Goal: Task Accomplishment & Management: Complete application form

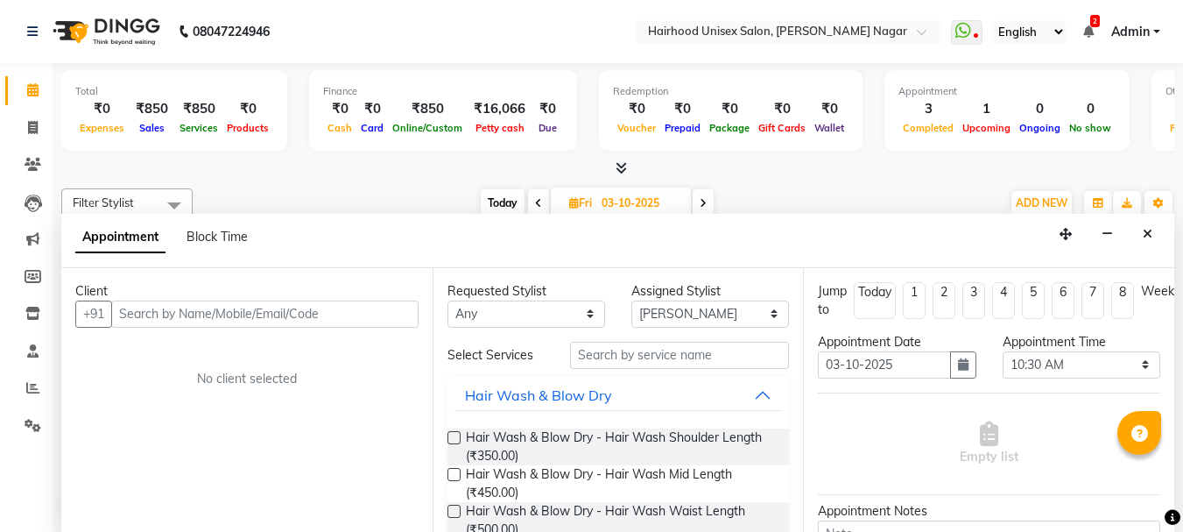
select select "12325"
select select "630"
select select "tentative"
click at [330, 315] on input "text" at bounding box center [264, 313] width 307 height 27
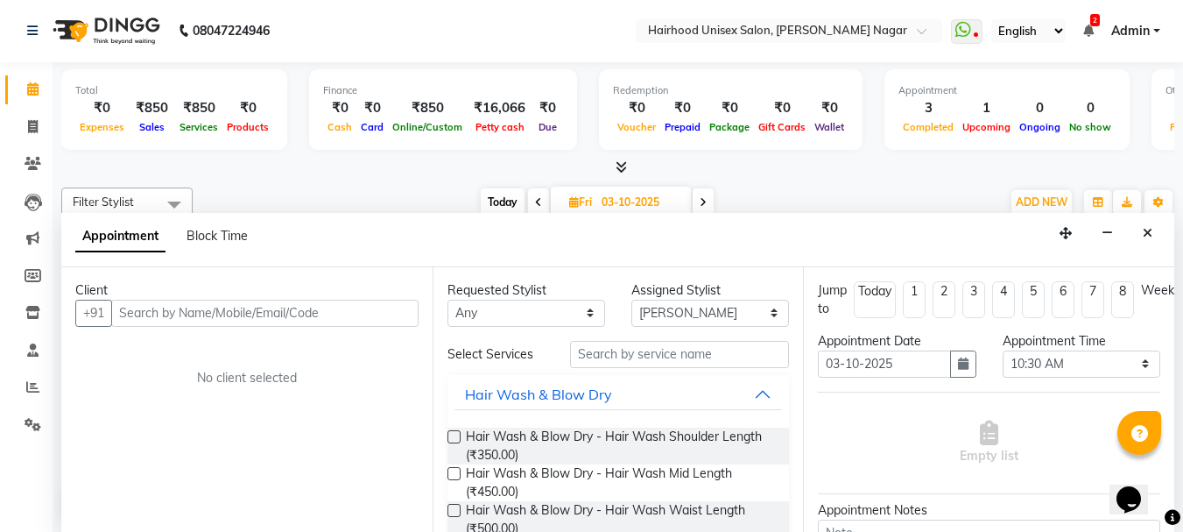
click at [321, 311] on input "text" at bounding box center [264, 313] width 307 height 27
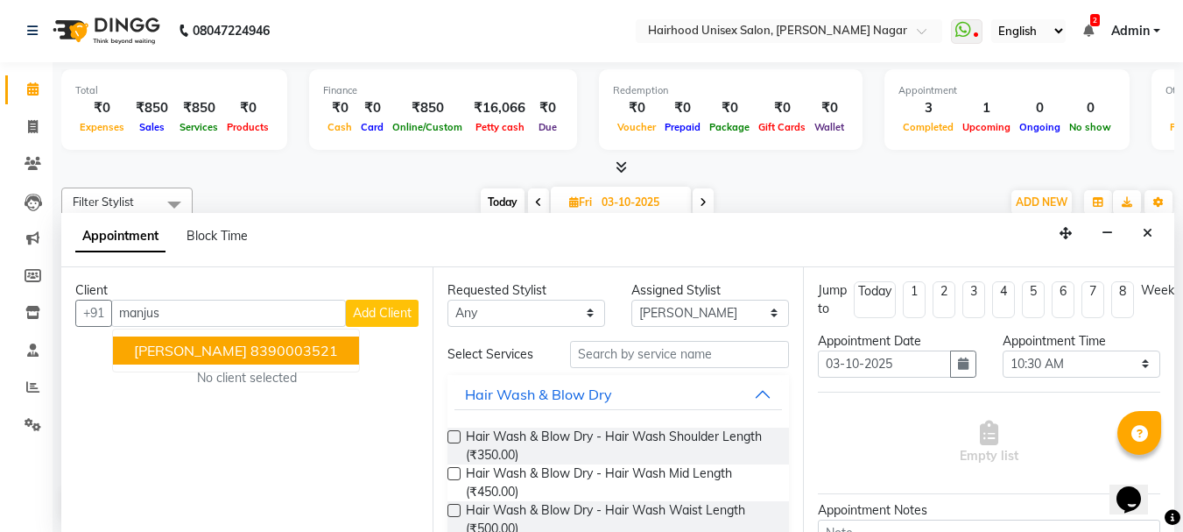
click at [285, 352] on ngb-highlight "8390003521" at bounding box center [294, 351] width 88 height 18
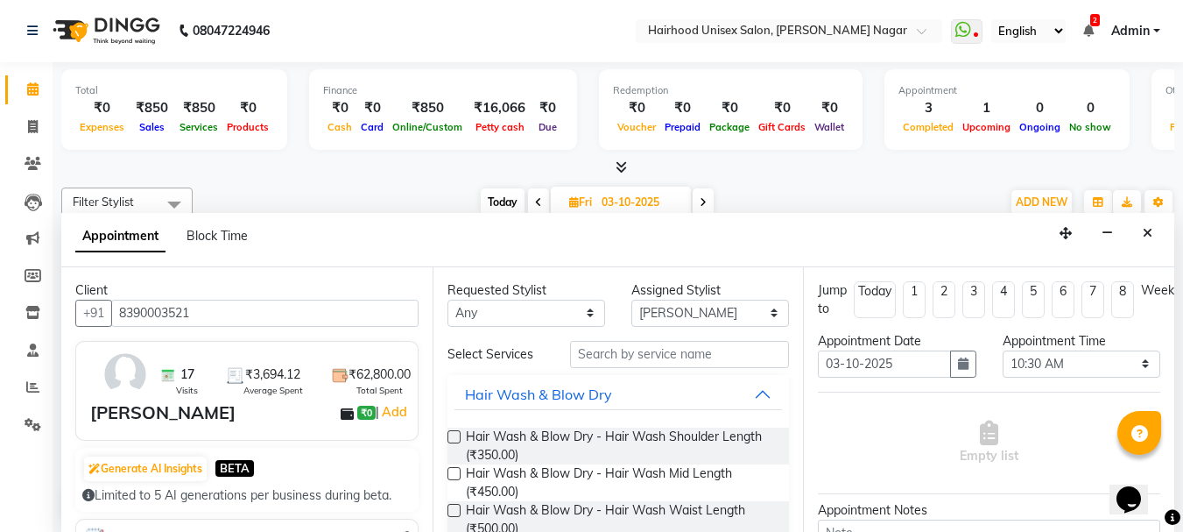
type input "8390003521"
click at [519, 317] on select "Any [PERSON_NAME] Rani Salon [PERSON_NAME]" at bounding box center [527, 313] width 158 height 27
select select "12325"
click at [448, 300] on select "Any [PERSON_NAME] Rani Salon [PERSON_NAME]" at bounding box center [527, 313] width 158 height 27
click at [659, 314] on select "Select [PERSON_NAME] Rani Salon [PERSON_NAME]" at bounding box center [710, 313] width 158 height 27
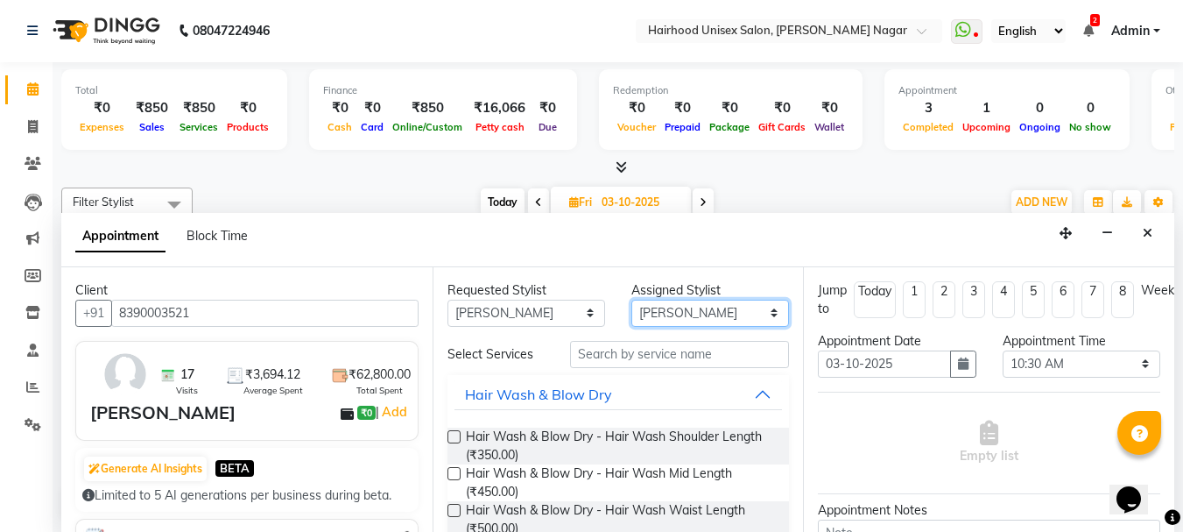
click at [631, 300] on select "Select [PERSON_NAME] Rani Salon [PERSON_NAME]" at bounding box center [710, 313] width 158 height 27
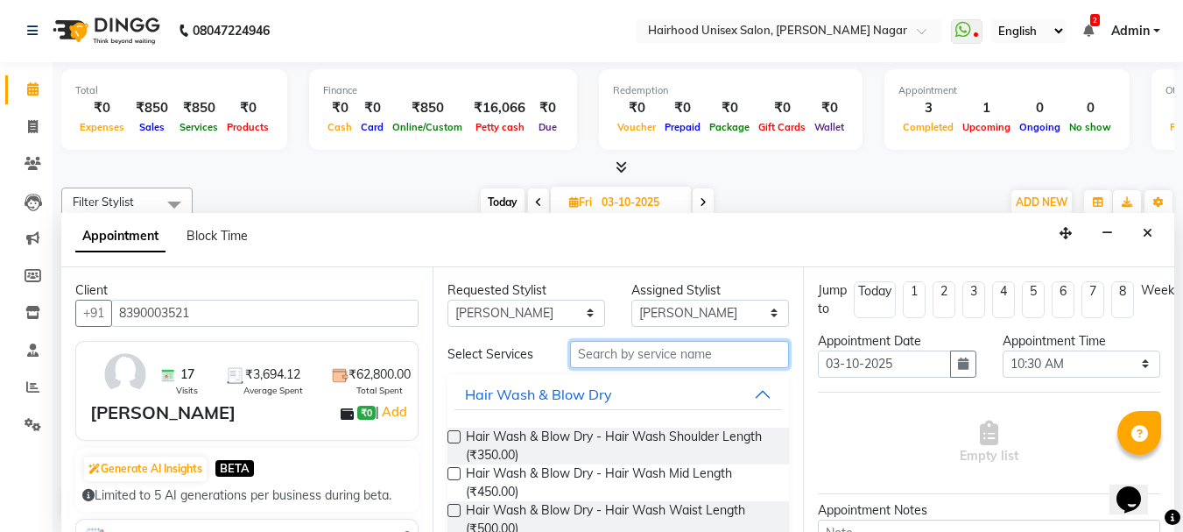
drag, startPoint x: 654, startPoint y: 364, endPoint x: 664, endPoint y: 347, distance: 20.0
click at [656, 360] on input "text" at bounding box center [679, 354] width 219 height 27
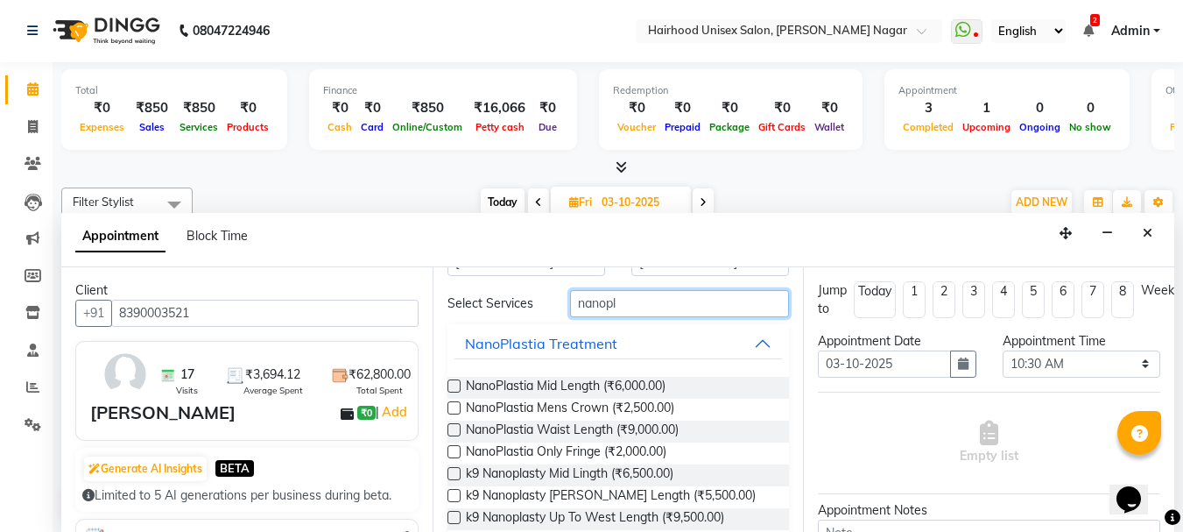
scroll to position [77, 0]
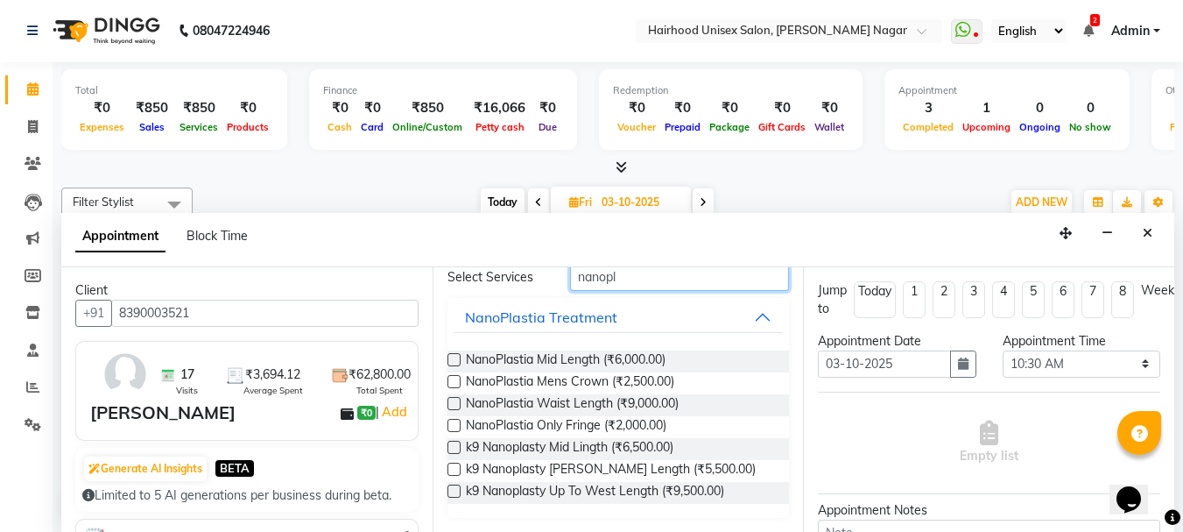
type input "nanopl"
click at [455, 448] on label at bounding box center [454, 447] width 13 height 13
click at [455, 448] on input "checkbox" at bounding box center [453, 448] width 11 height 11
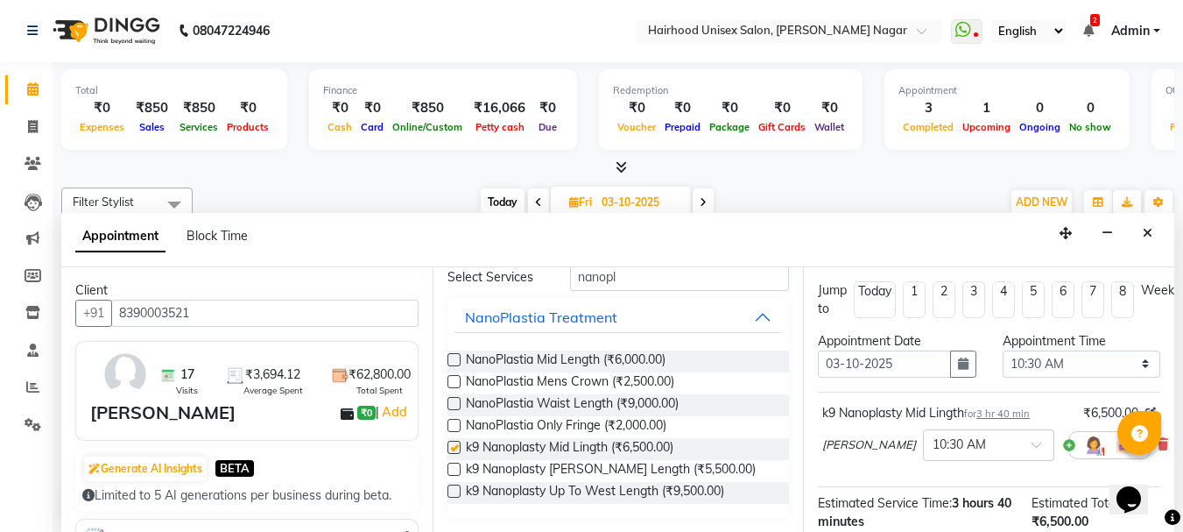
checkbox input "false"
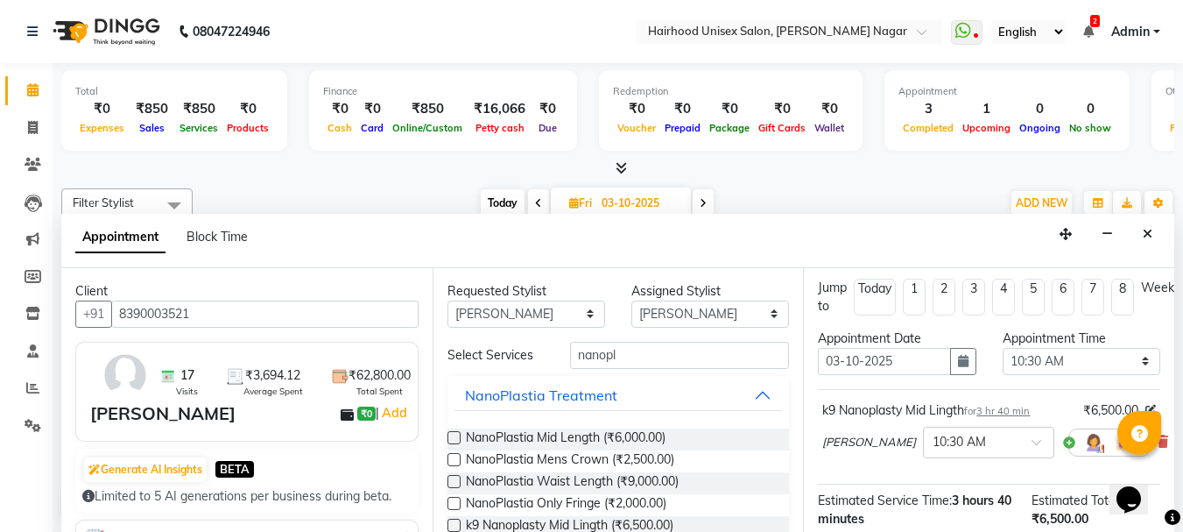
scroll to position [0, 0]
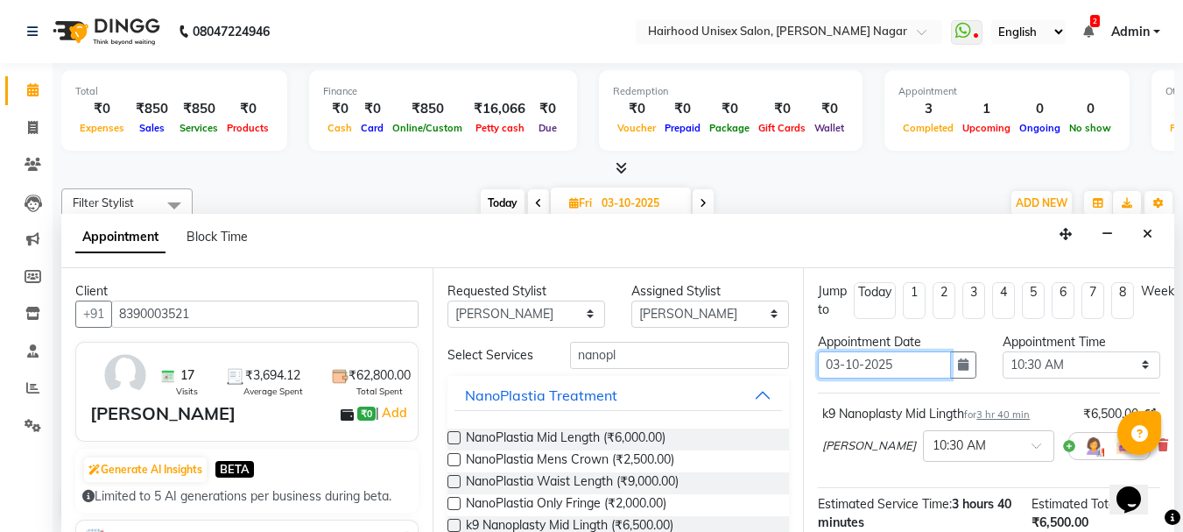
click at [929, 356] on input "03-10-2025" at bounding box center [884, 364] width 132 height 27
click at [841, 363] on input "03-10-2025" at bounding box center [884, 364] width 132 height 27
type input "0-10-2025"
type input "04-10-2025"
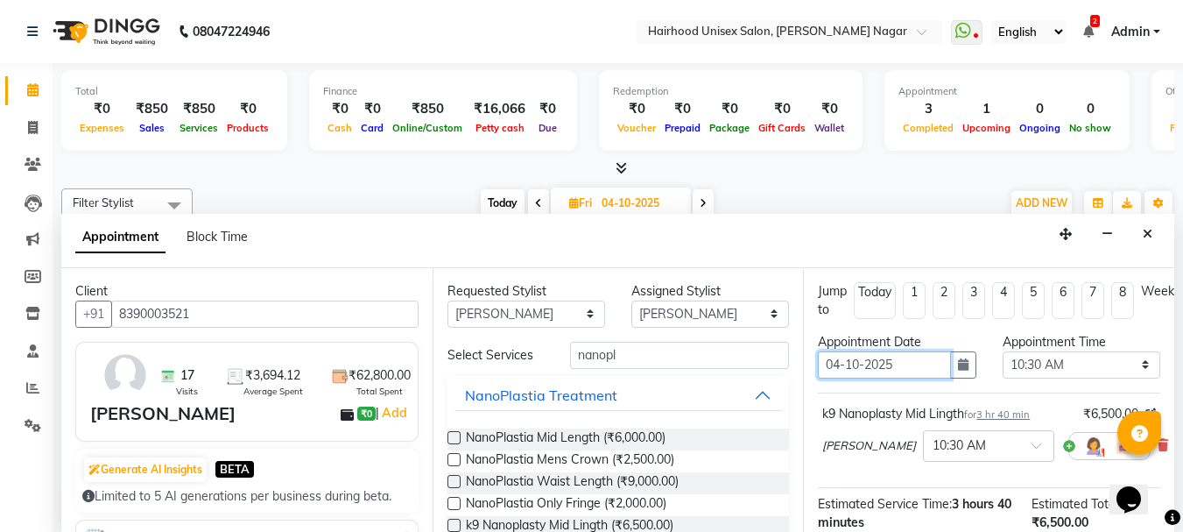
select select "630"
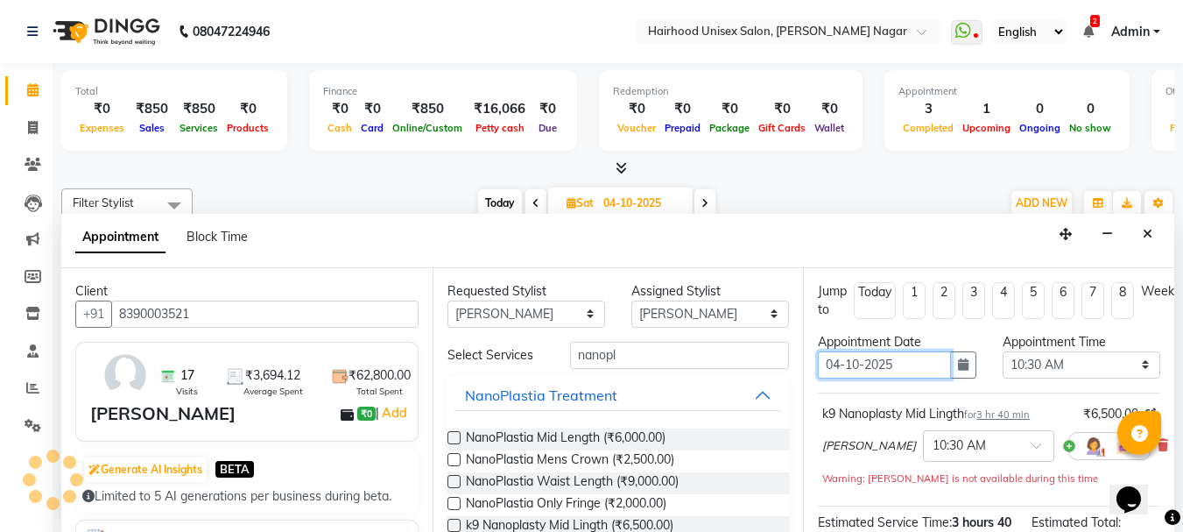
scroll to position [540, 0]
type input "04-10-2025"
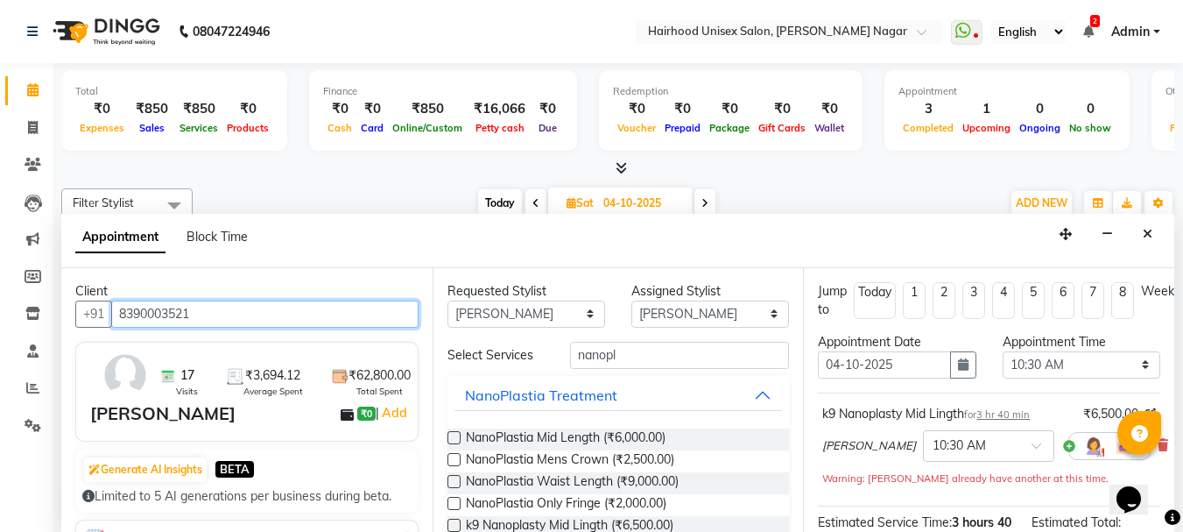
click at [205, 309] on input "8390003521" at bounding box center [264, 313] width 307 height 27
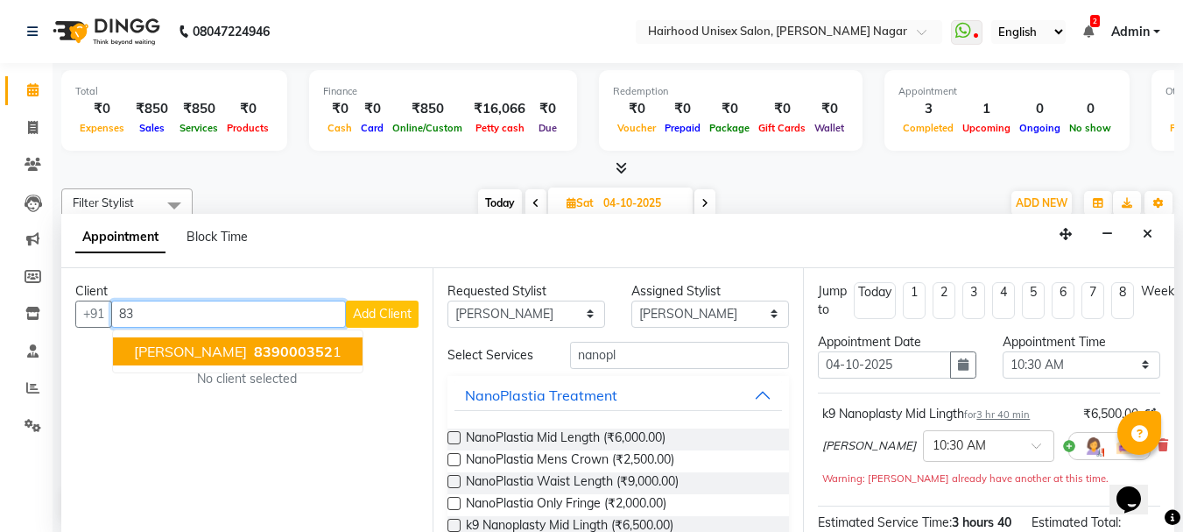
type input "8"
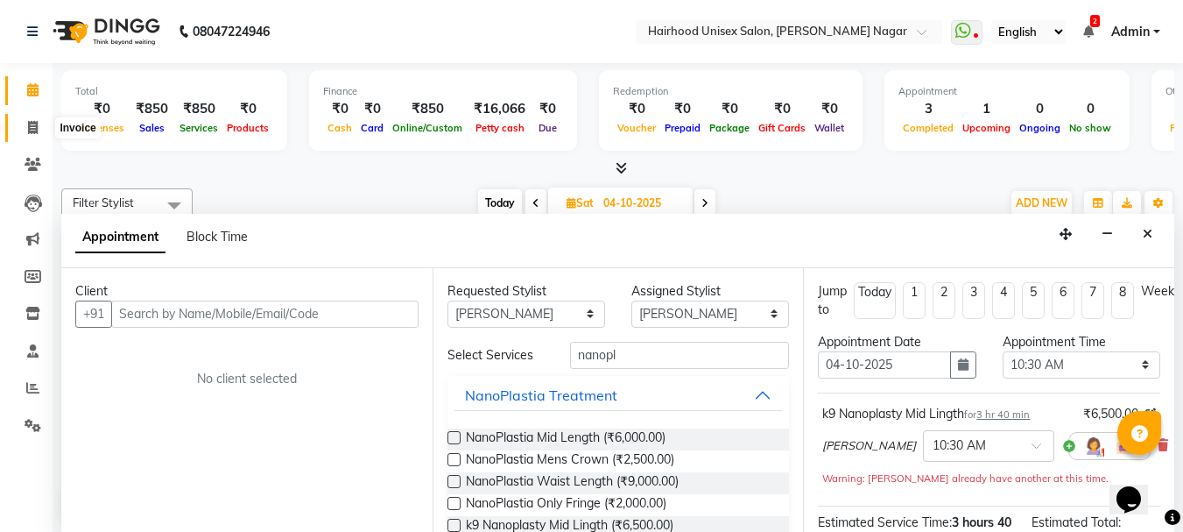
click at [30, 130] on icon at bounding box center [33, 127] width 10 height 13
click at [32, 129] on icon at bounding box center [33, 127] width 10 height 13
select select "service"
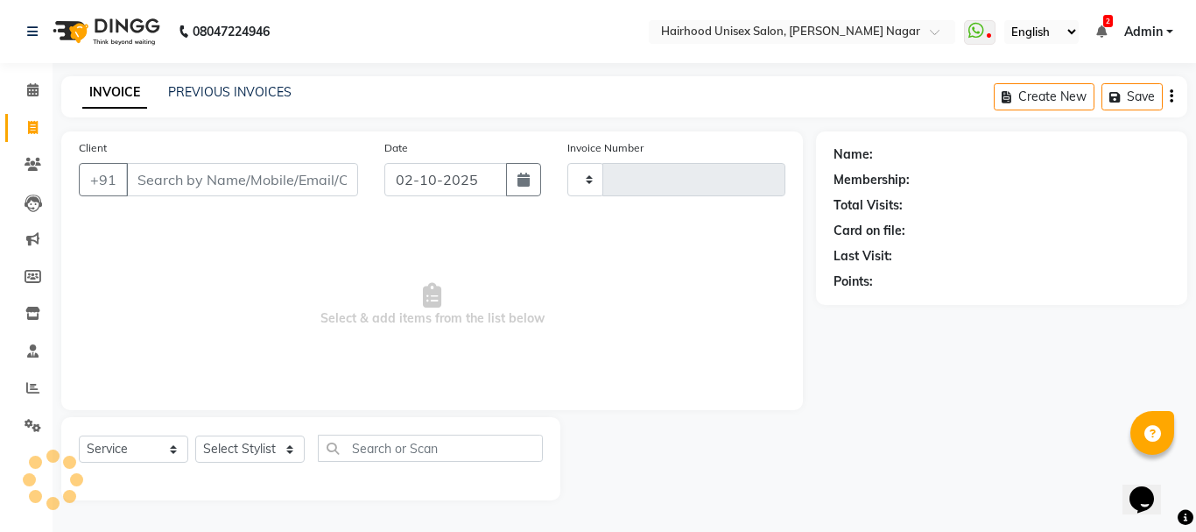
type input "1154"
select select "754"
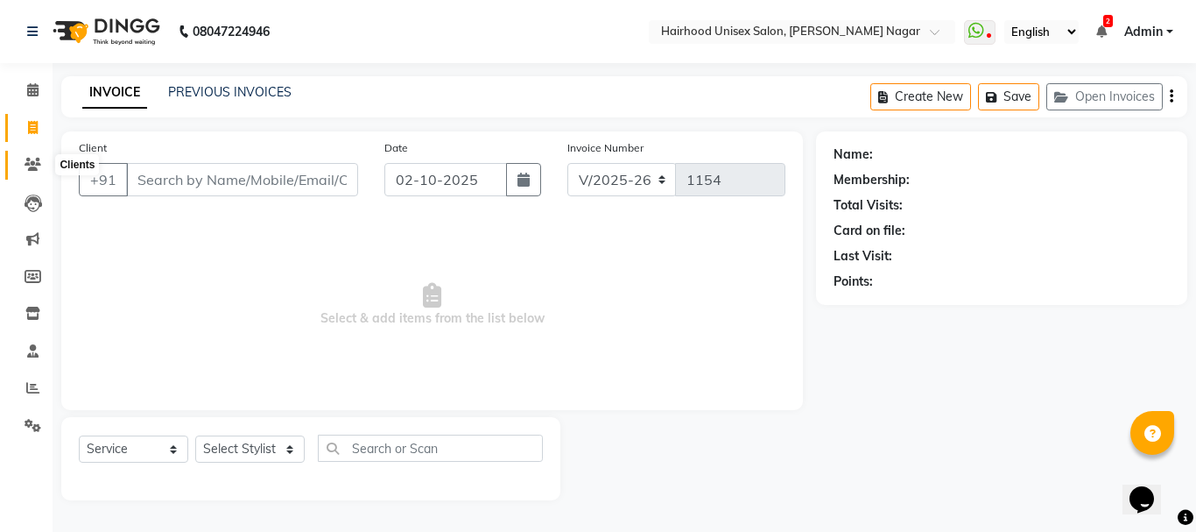
click at [29, 161] on icon at bounding box center [33, 164] width 17 height 13
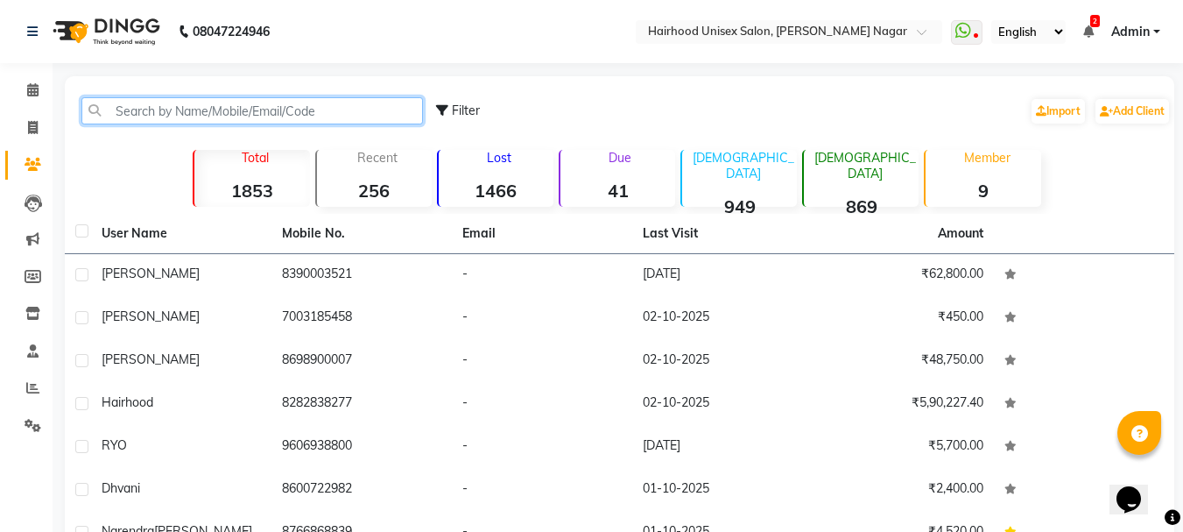
click at [211, 102] on input "text" at bounding box center [252, 110] width 342 height 27
click at [209, 107] on input "text" at bounding box center [252, 110] width 342 height 27
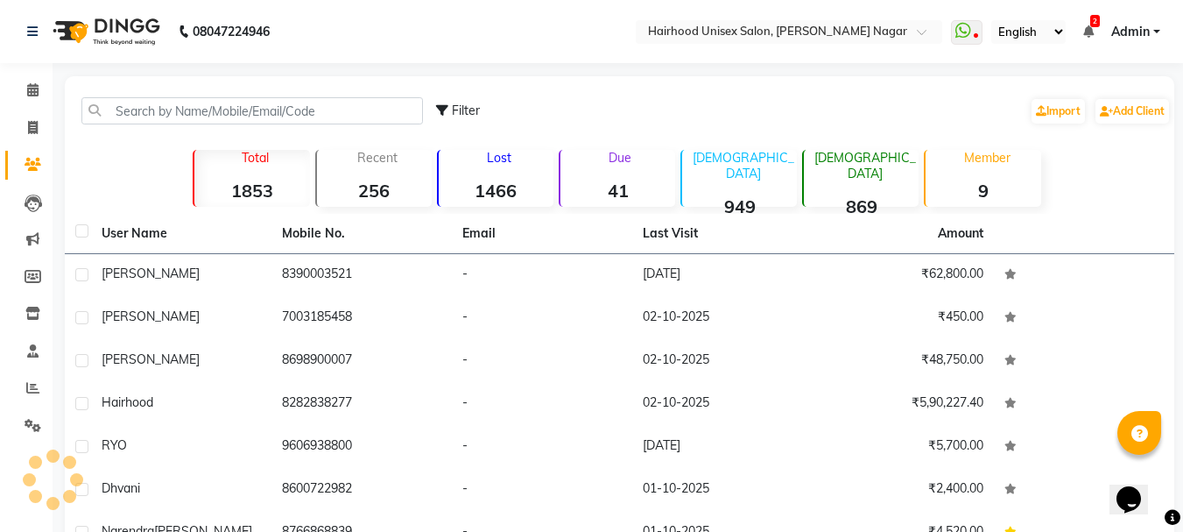
click at [230, 86] on div "Filter Import Add Client" at bounding box center [619, 110] width 1103 height 55
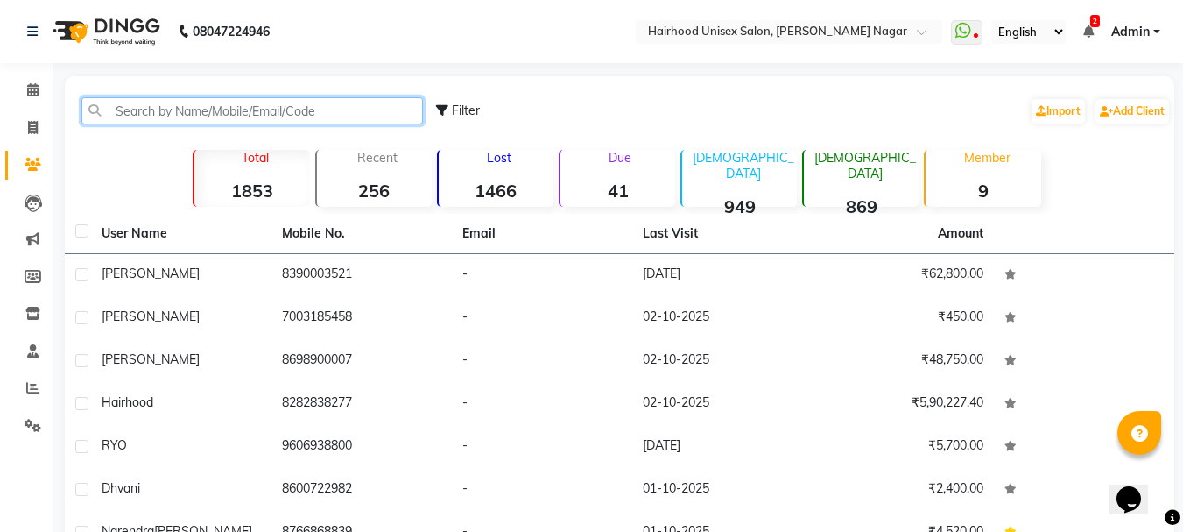
click at [215, 118] on input "text" at bounding box center [252, 110] width 342 height 27
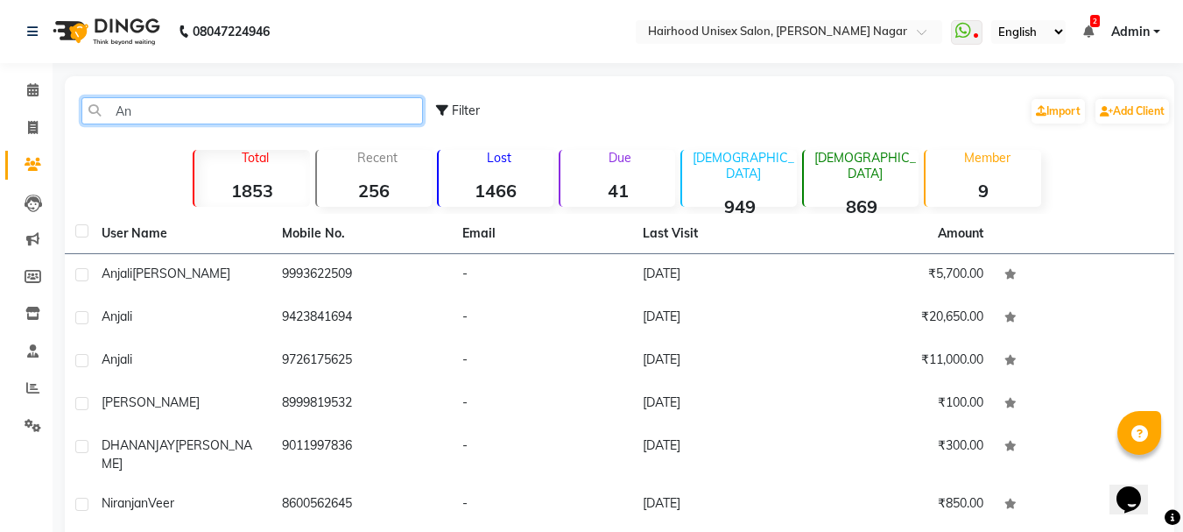
type input "A"
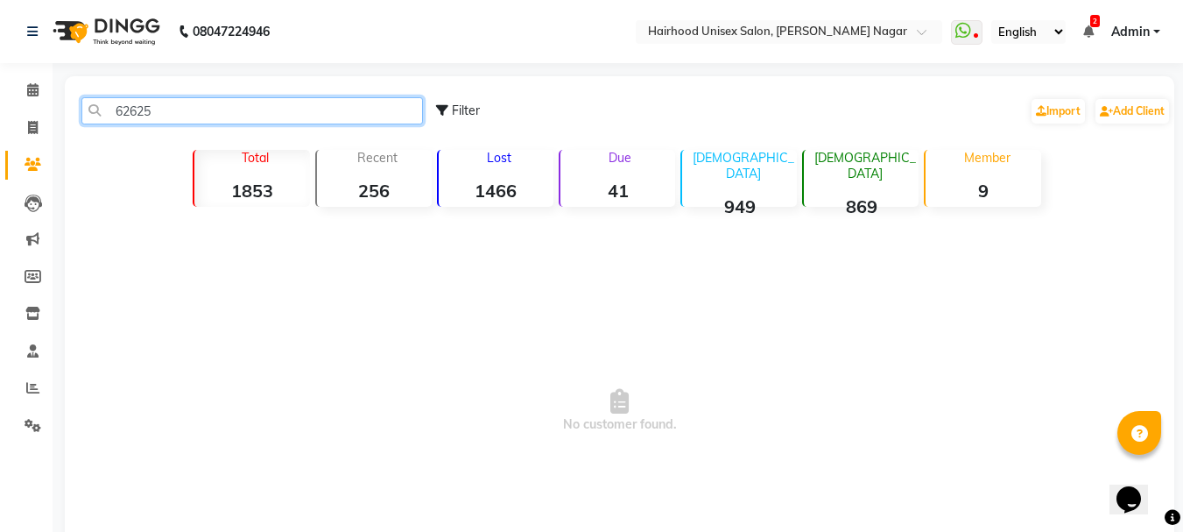
click at [183, 105] on input "62625" at bounding box center [252, 110] width 342 height 27
type input "6"
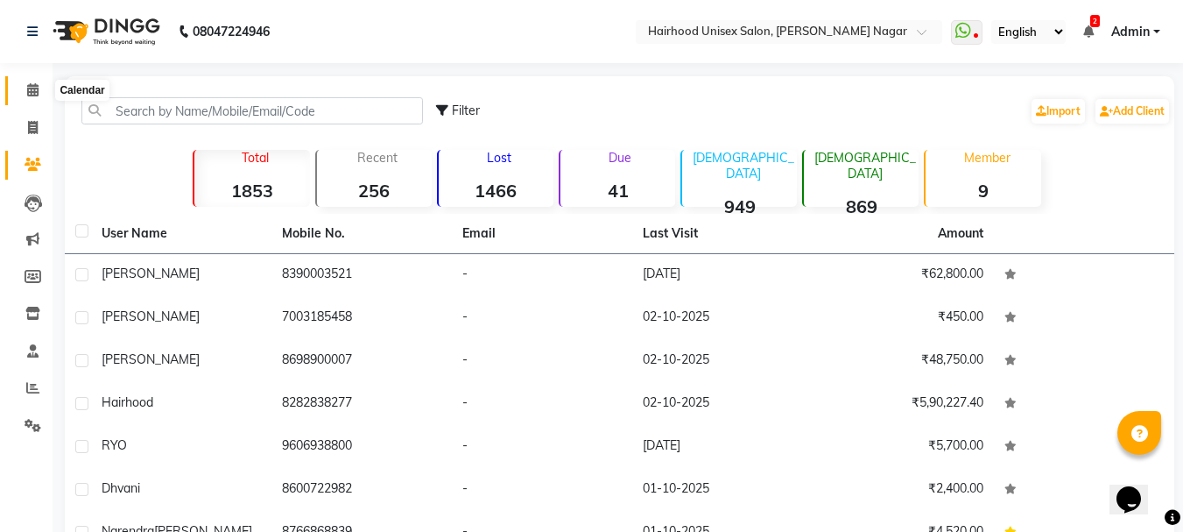
click at [39, 91] on icon at bounding box center [32, 89] width 11 height 13
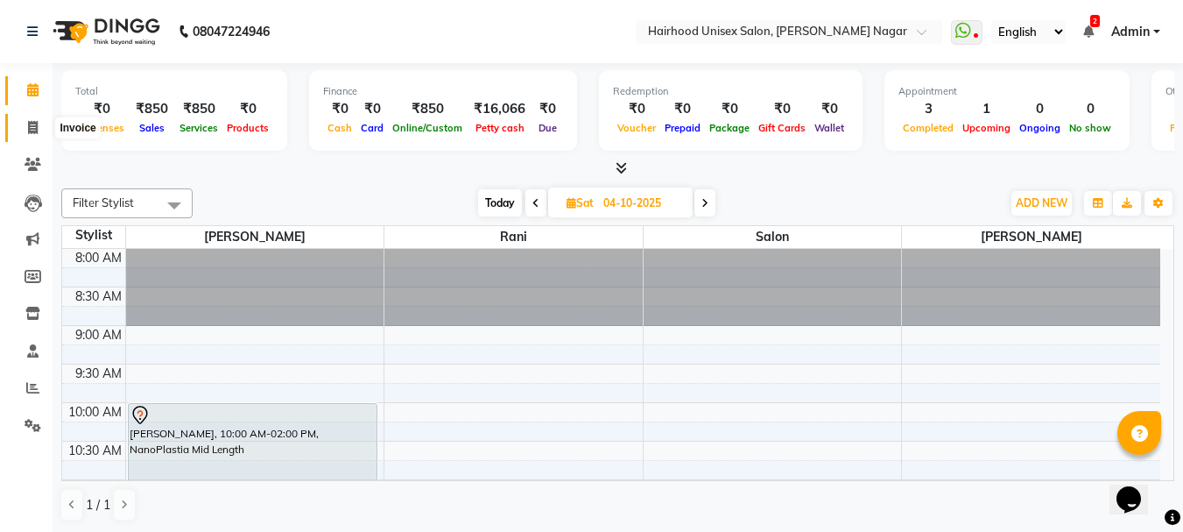
click at [32, 125] on icon at bounding box center [33, 127] width 10 height 13
select select "754"
select select "service"
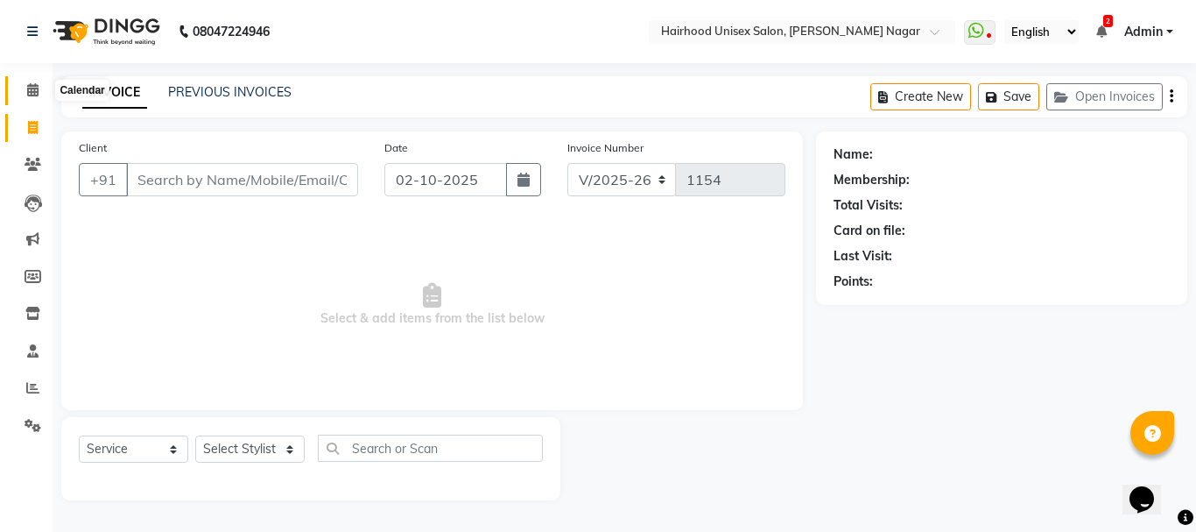
click at [32, 84] on icon at bounding box center [32, 89] width 11 height 13
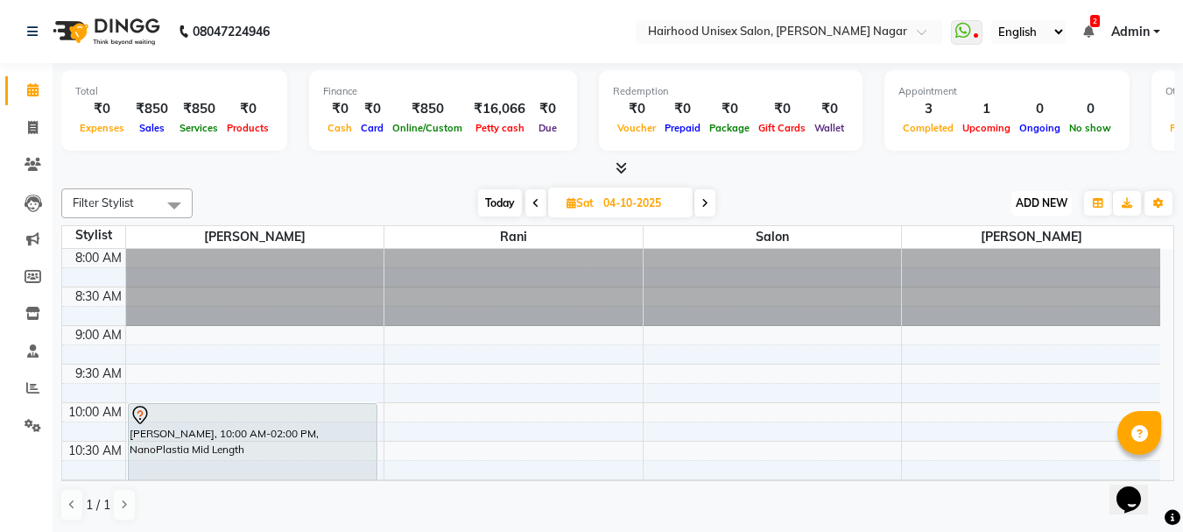
click at [1038, 198] on span "ADD NEW" at bounding box center [1042, 202] width 52 height 13
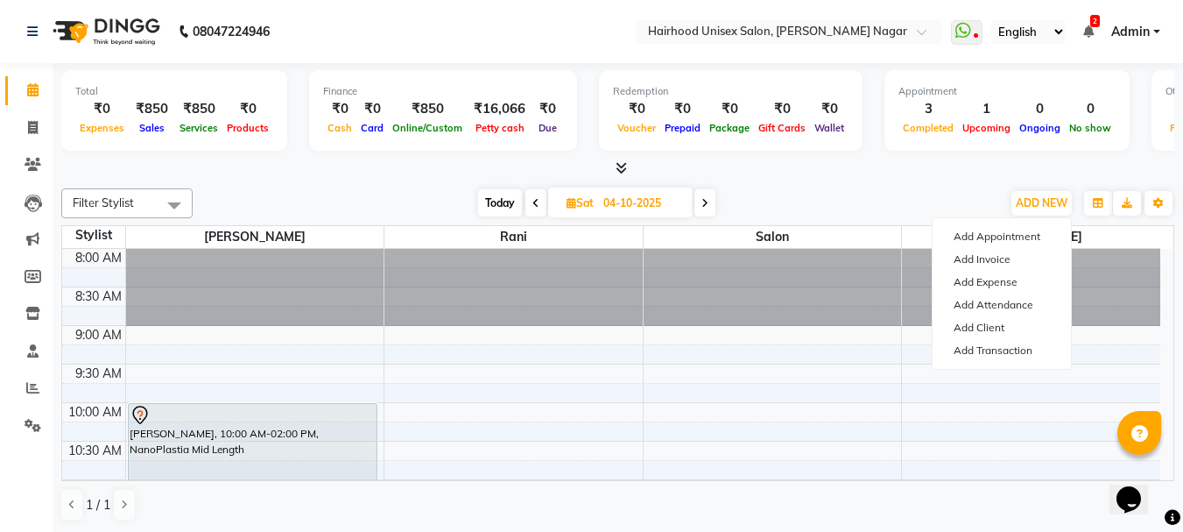
click at [708, 201] on icon at bounding box center [705, 203] width 7 height 11
type input "05-10-2025"
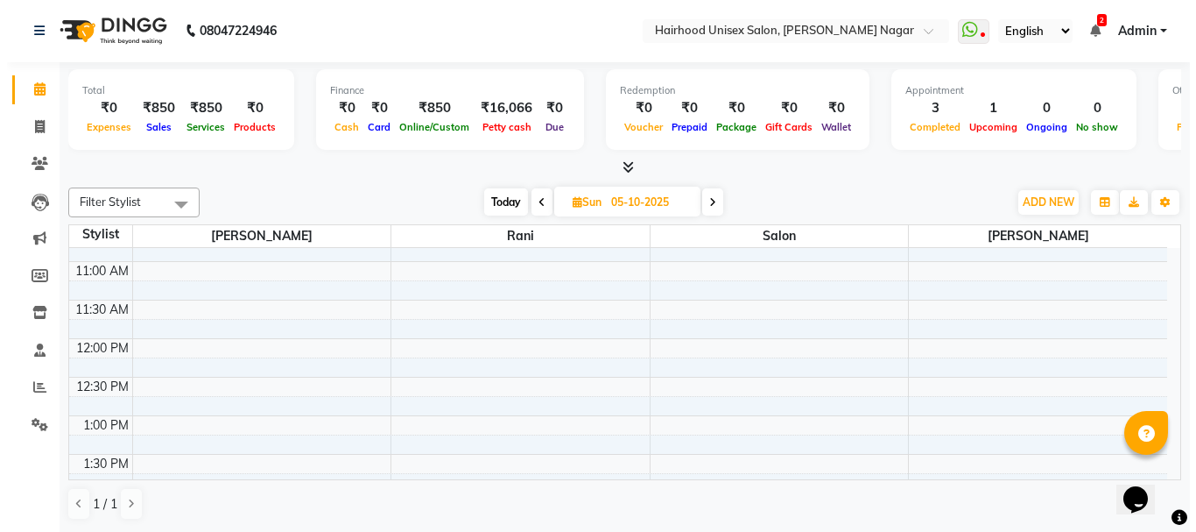
scroll to position [175, 0]
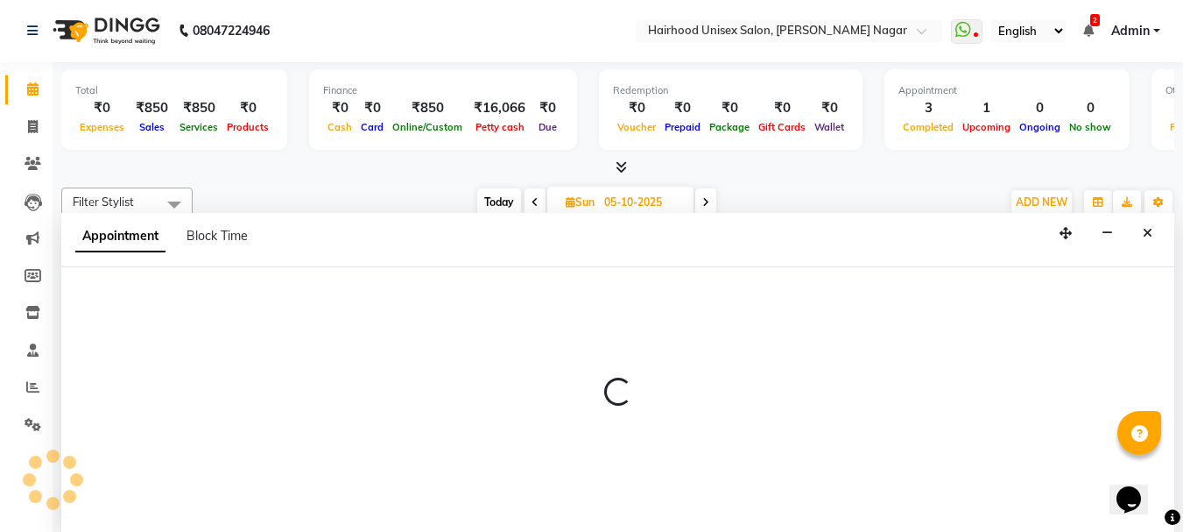
select select "12325"
select select "660"
select select "tentative"
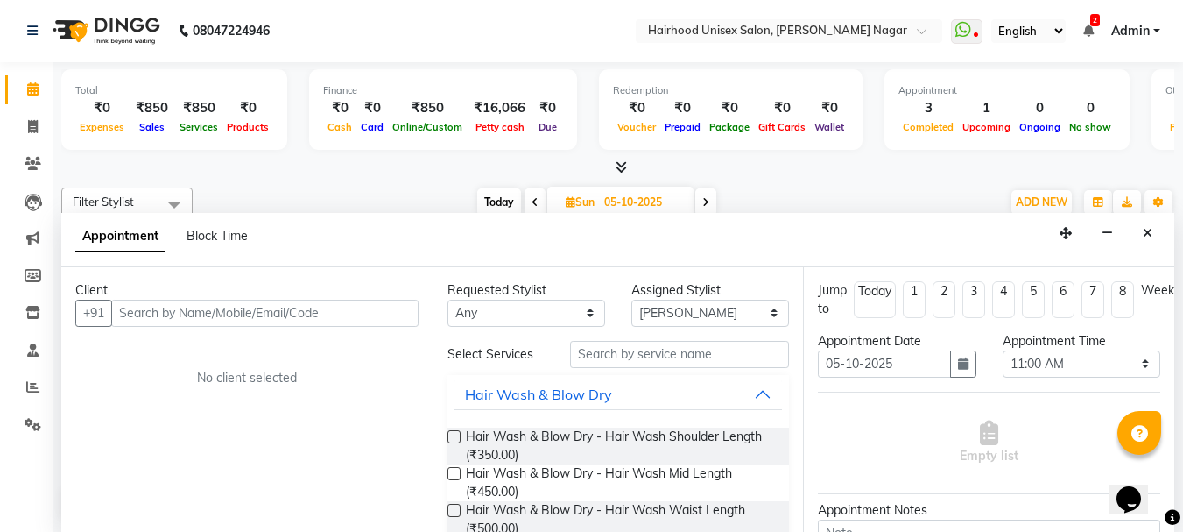
click at [212, 308] on input "text" at bounding box center [264, 313] width 307 height 27
type input "6262515191"
click at [383, 307] on span "Add Client" at bounding box center [382, 313] width 59 height 16
select select "22"
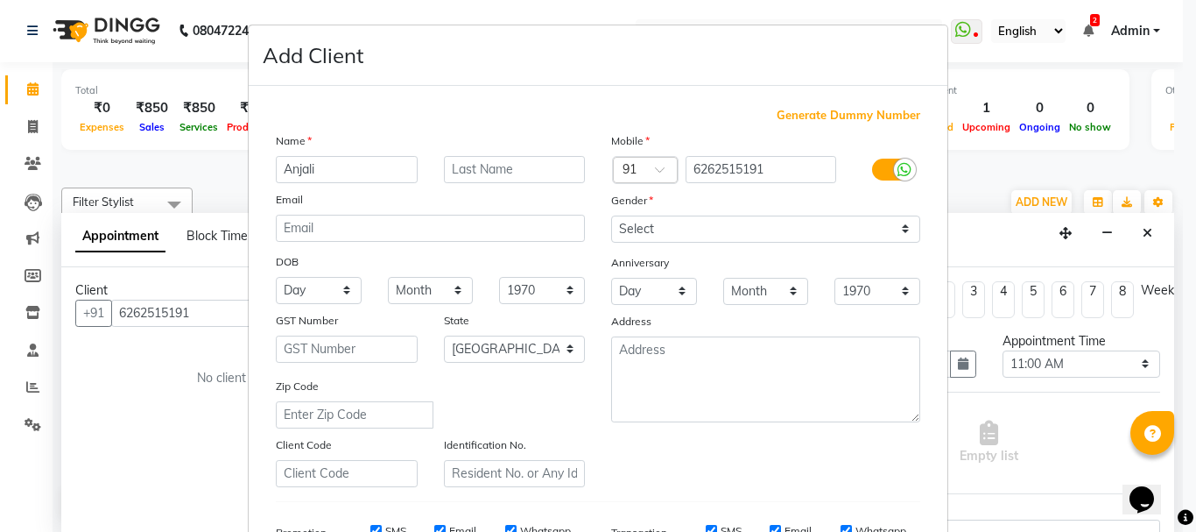
type input "Anjali"
click at [491, 174] on input "text" at bounding box center [515, 169] width 142 height 27
click at [462, 169] on input "Baarade" at bounding box center [515, 169] width 142 height 27
type input "[PERSON_NAME]"
click at [716, 221] on select "Select [DEMOGRAPHIC_DATA] [DEMOGRAPHIC_DATA] Other Prefer Not To Say" at bounding box center [765, 228] width 309 height 27
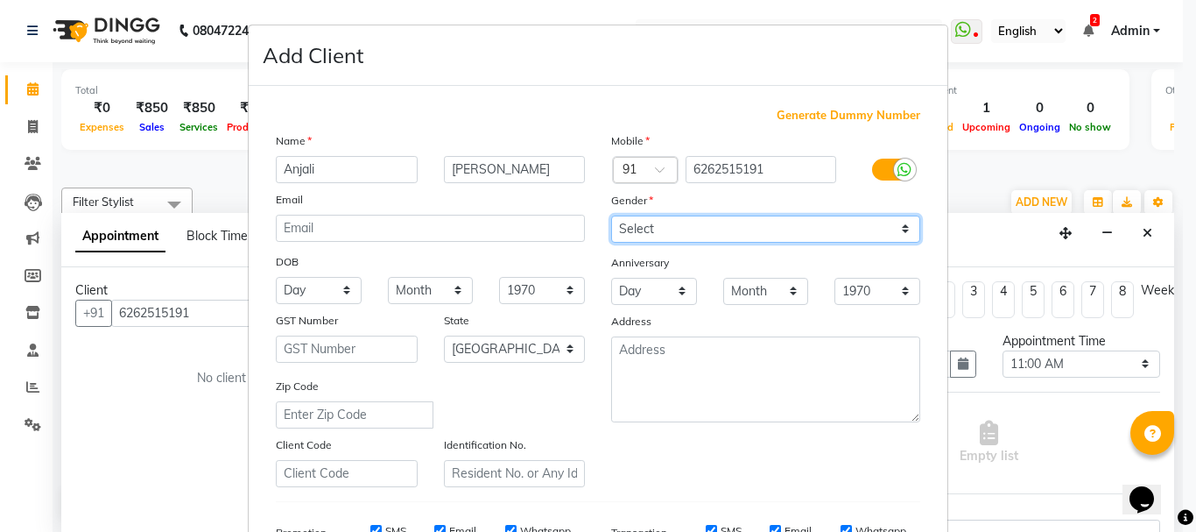
select select "[DEMOGRAPHIC_DATA]"
click at [611, 215] on select "Select [DEMOGRAPHIC_DATA] [DEMOGRAPHIC_DATA] Other Prefer Not To Say" at bounding box center [765, 228] width 309 height 27
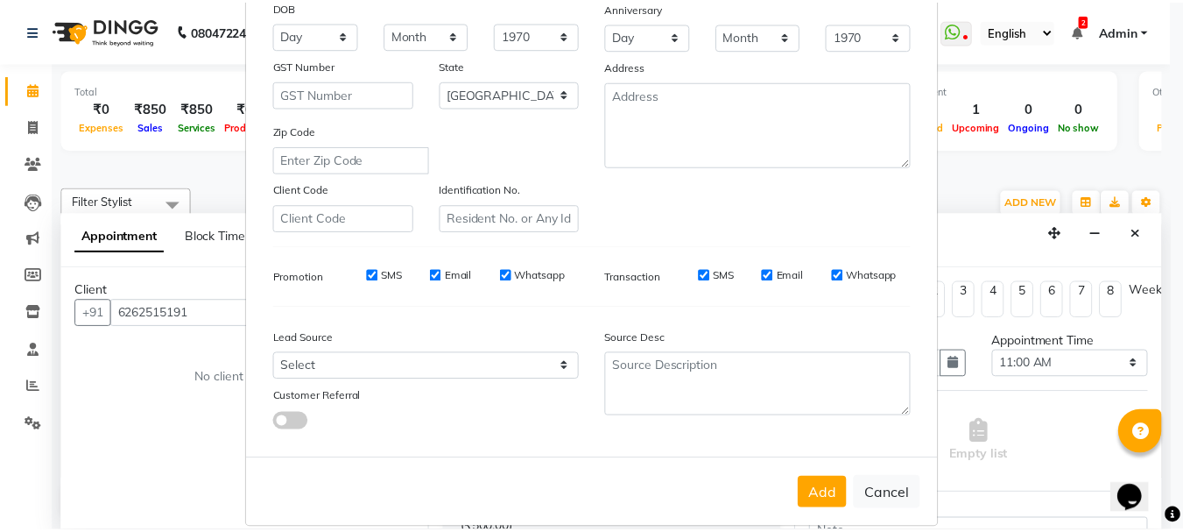
scroll to position [277, 0]
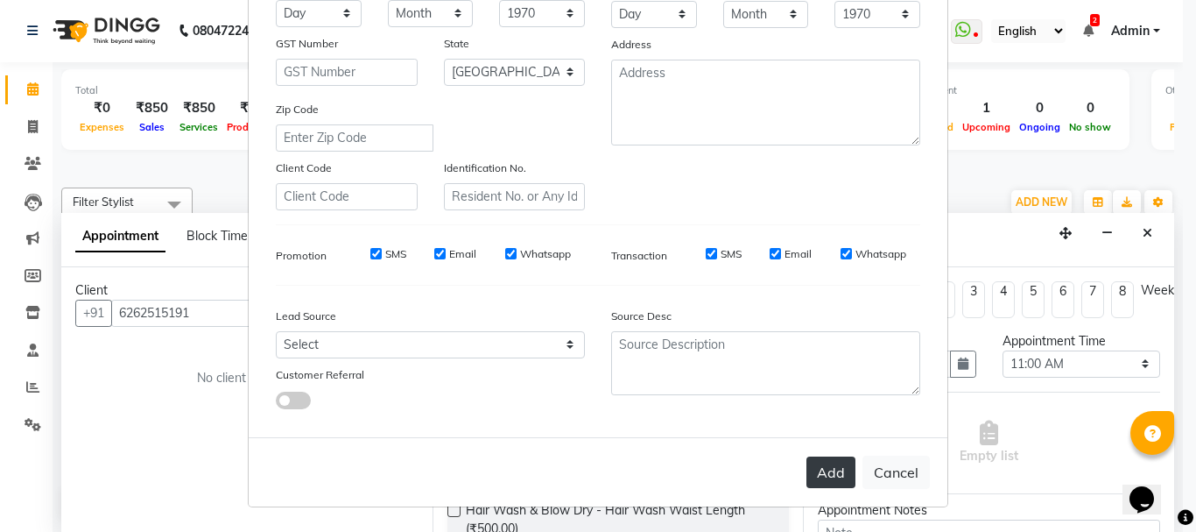
click at [829, 460] on button "Add" at bounding box center [831, 472] width 49 height 32
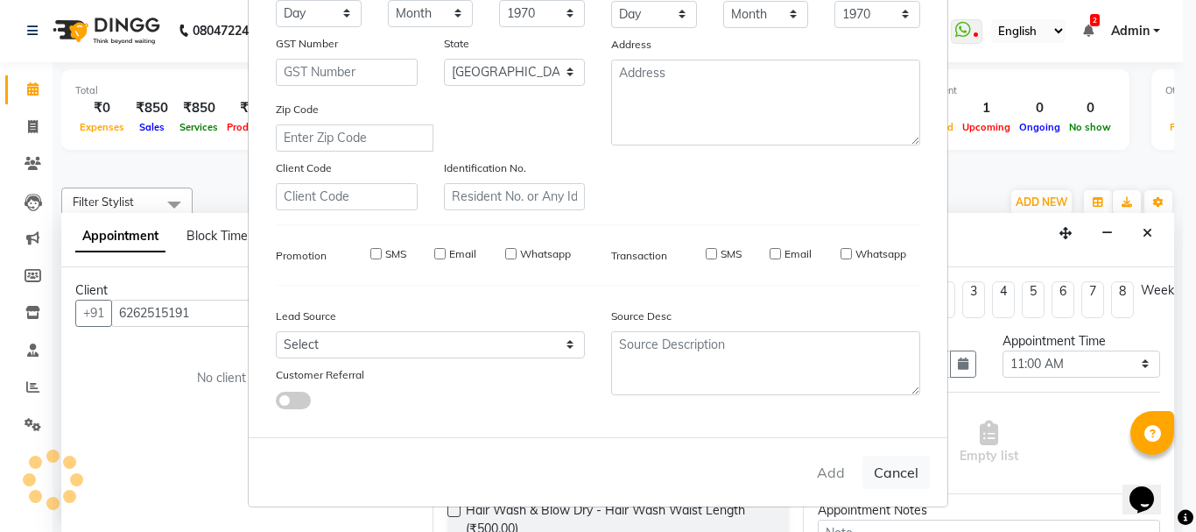
select select
select select "null"
select select
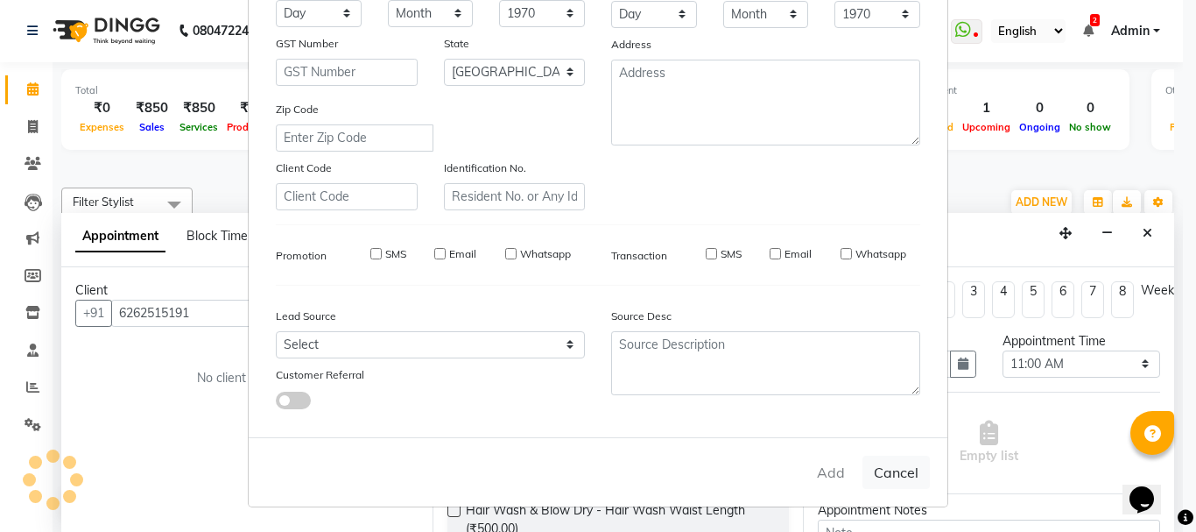
select select
checkbox input "false"
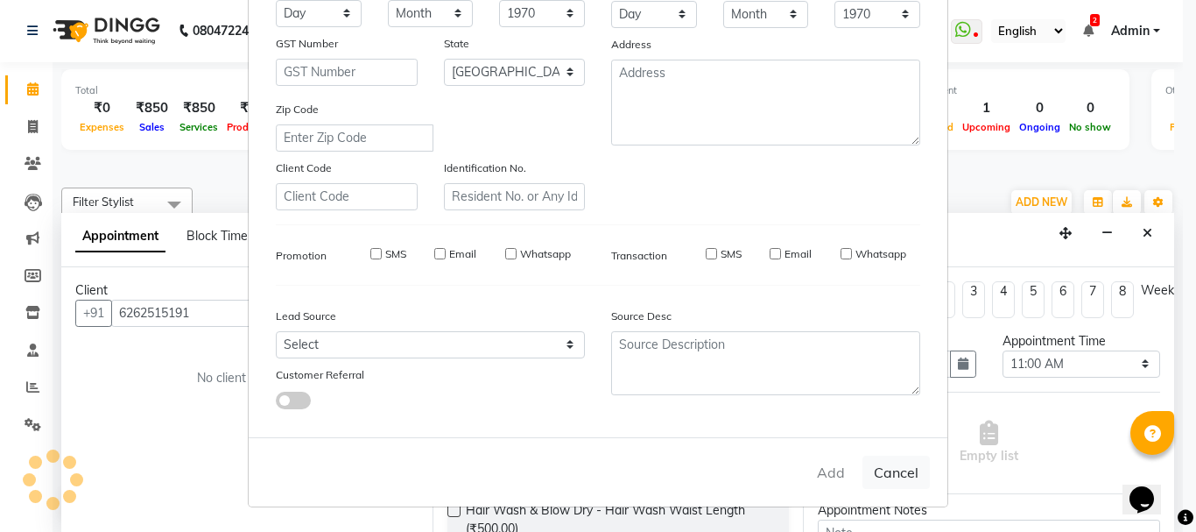
checkbox input "false"
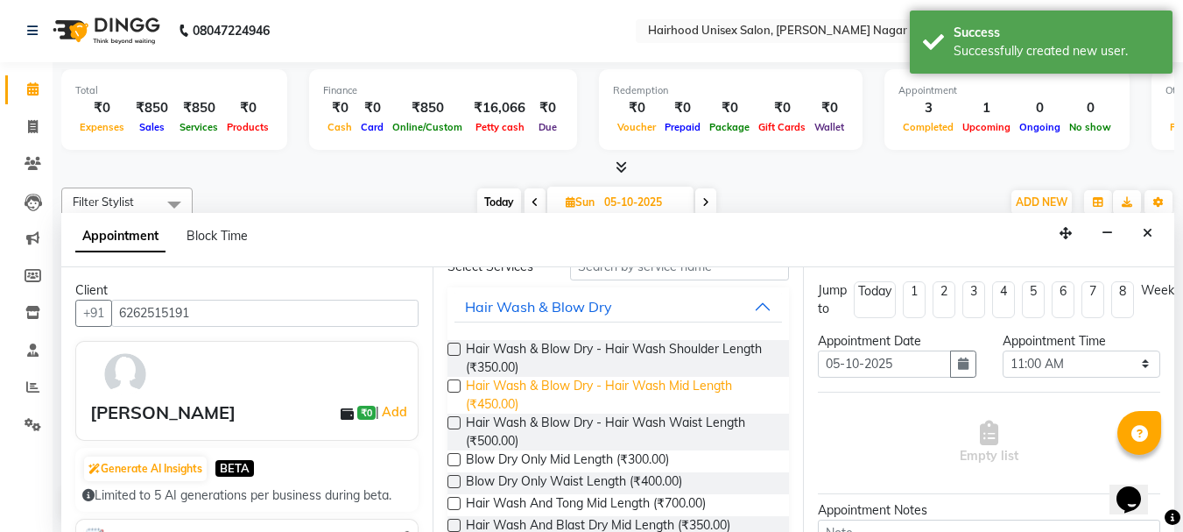
scroll to position [0, 0]
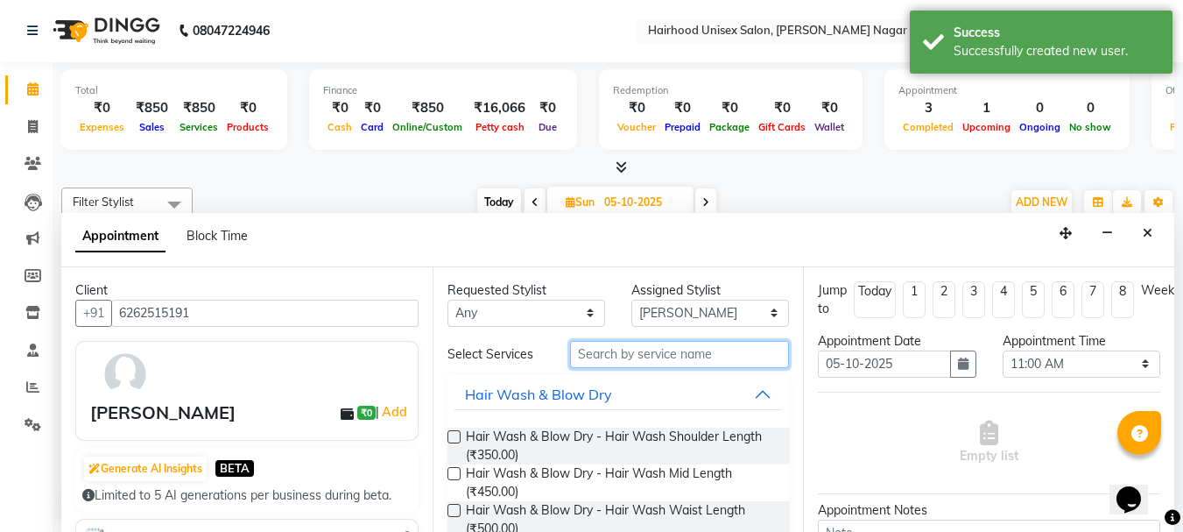
click at [659, 355] on input "text" at bounding box center [679, 354] width 219 height 27
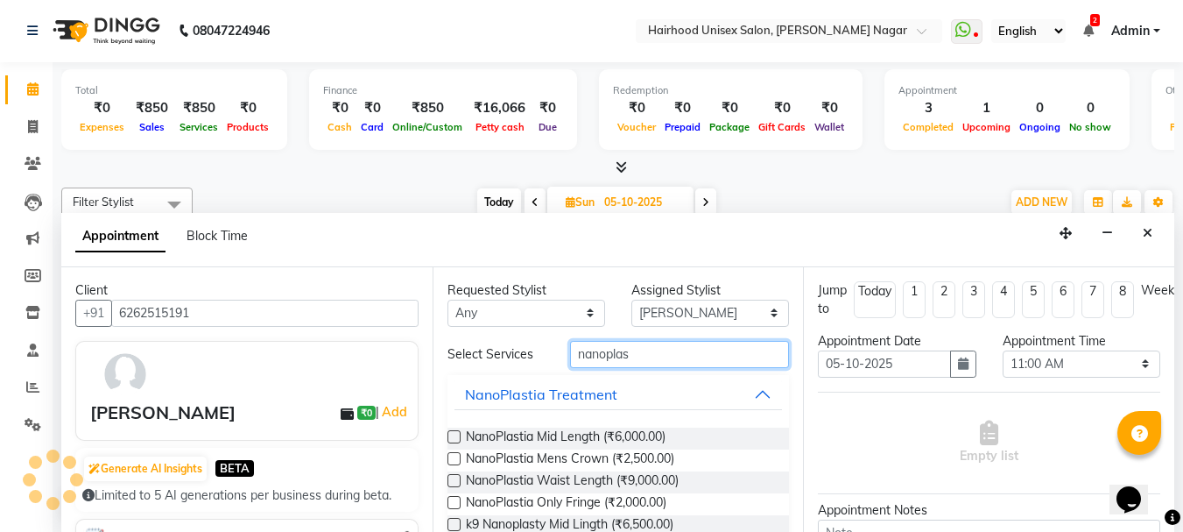
scroll to position [77, 0]
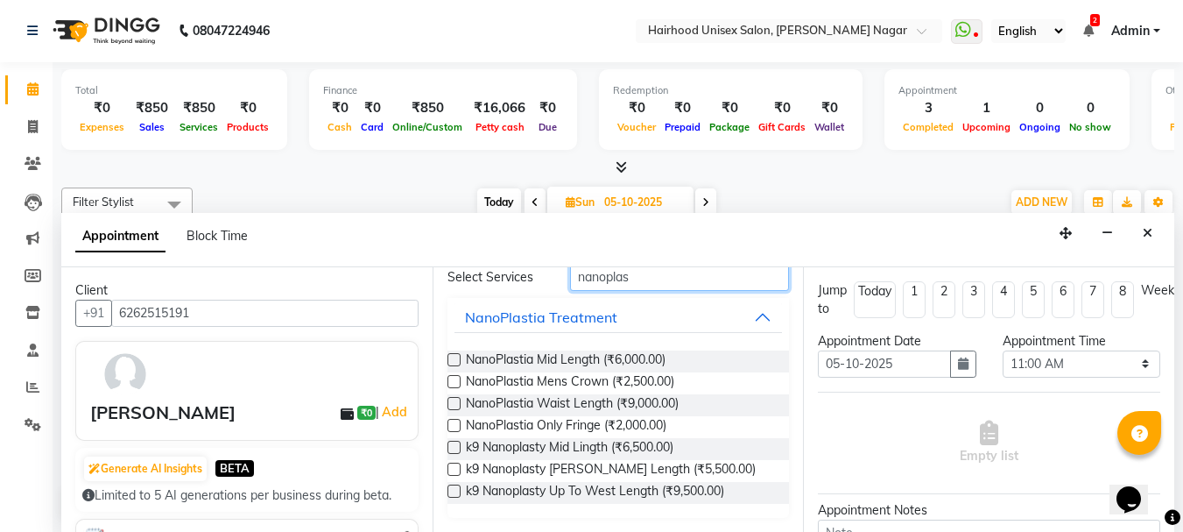
type input "nanoplas"
click at [451, 444] on label at bounding box center [454, 447] width 13 height 13
click at [451, 444] on input "checkbox" at bounding box center [453, 448] width 11 height 11
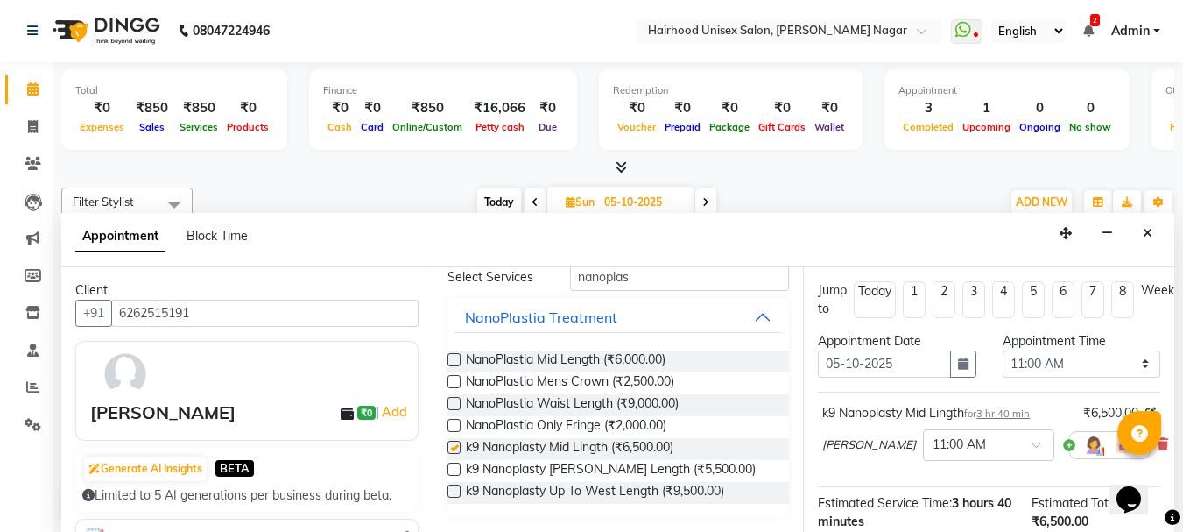
checkbox input "false"
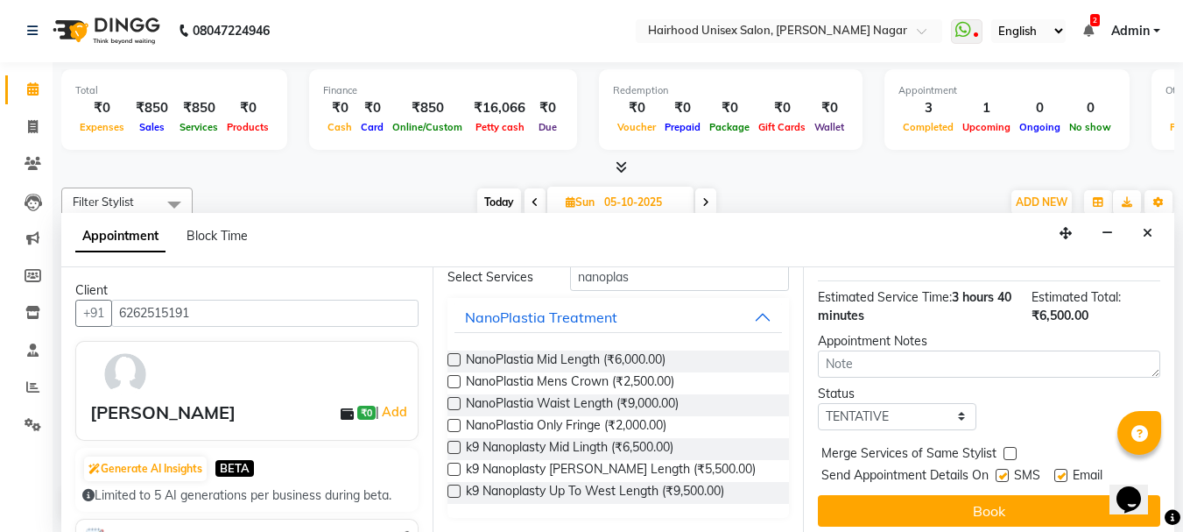
scroll to position [230, 0]
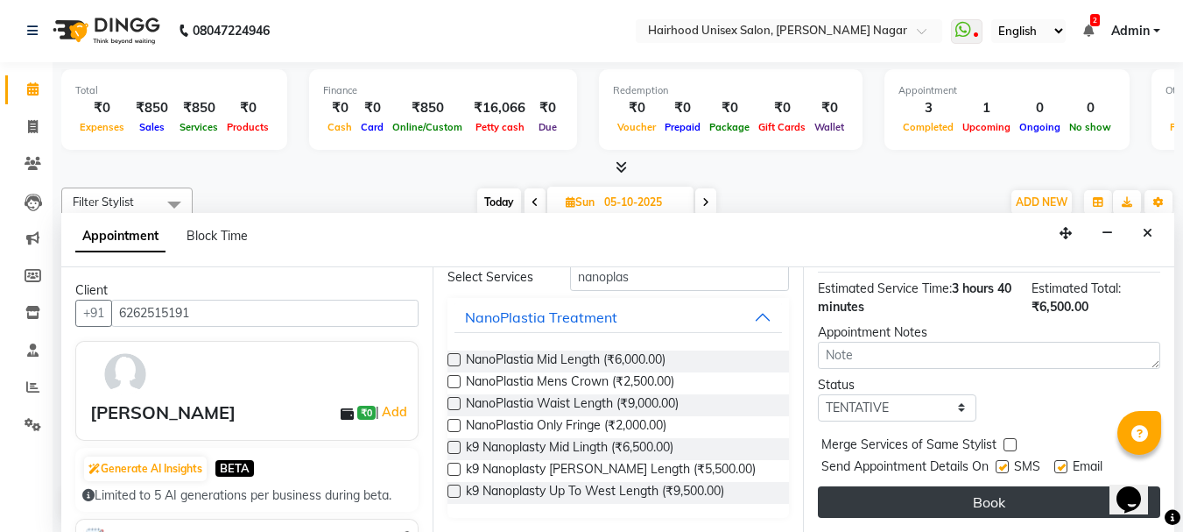
click at [882, 486] on button "Book" at bounding box center [989, 502] width 342 height 32
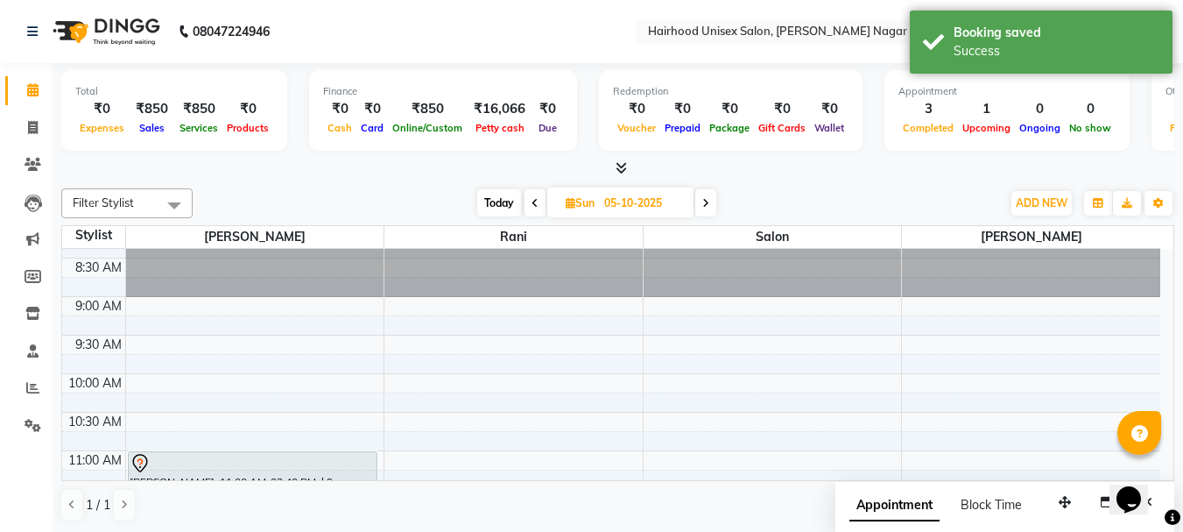
scroll to position [0, 0]
